Goal: Task Accomplishment & Management: Manage account settings

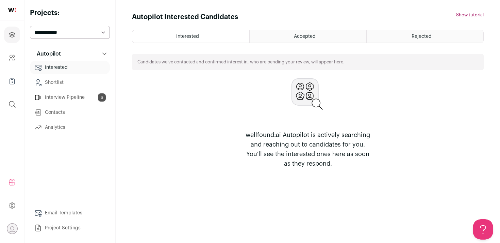
click at [49, 34] on select "**********" at bounding box center [70, 32] width 80 height 13
select select "*****"
click at [30, 26] on select "**********" at bounding box center [70, 32] width 80 height 13
